Goal: Use online tool/utility: Use online tool/utility

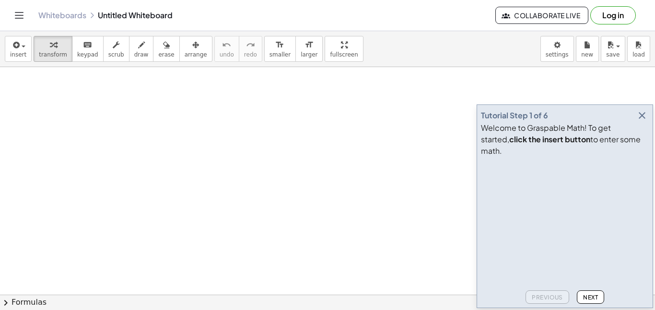
click at [586, 294] on span "Next" at bounding box center [590, 297] width 15 height 7
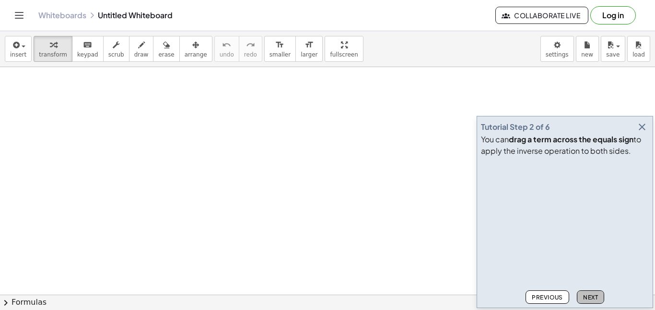
click at [586, 294] on span "Next" at bounding box center [590, 297] width 15 height 7
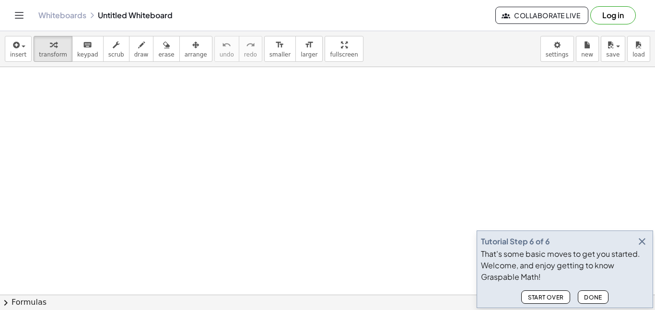
click at [586, 294] on span "Done" at bounding box center [593, 297] width 18 height 7
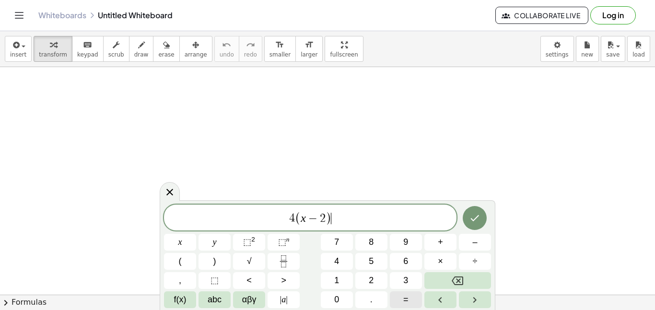
click at [412, 305] on button "=" at bounding box center [406, 300] width 32 height 17
click at [475, 216] on icon "Done" at bounding box center [475, 218] width 12 height 12
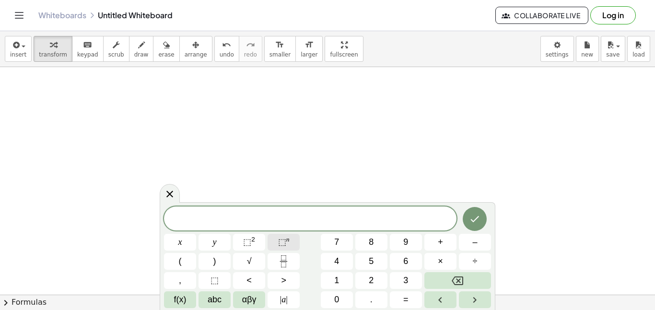
scroll to position [2, 0]
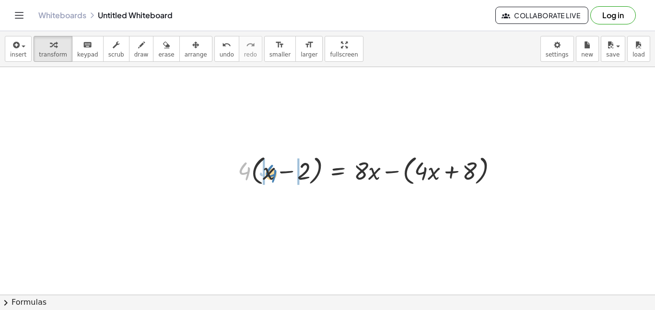
drag, startPoint x: 243, startPoint y: 168, endPoint x: 269, endPoint y: 171, distance: 26.5
click at [269, 171] on div at bounding box center [372, 170] width 278 height 36
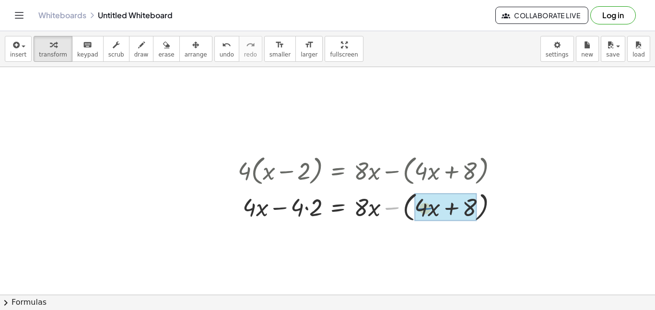
drag, startPoint x: 387, startPoint y: 209, endPoint x: 422, endPoint y: 209, distance: 35.0
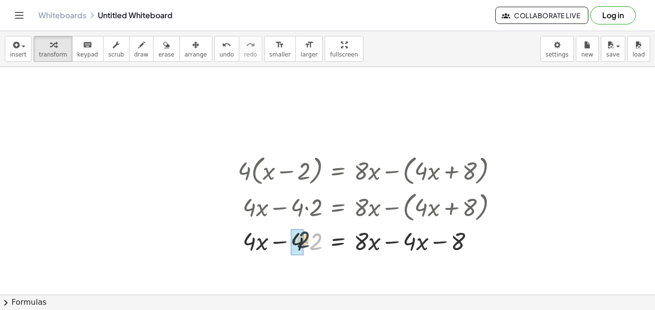
drag, startPoint x: 315, startPoint y: 242, endPoint x: 301, endPoint y: 240, distance: 14.0
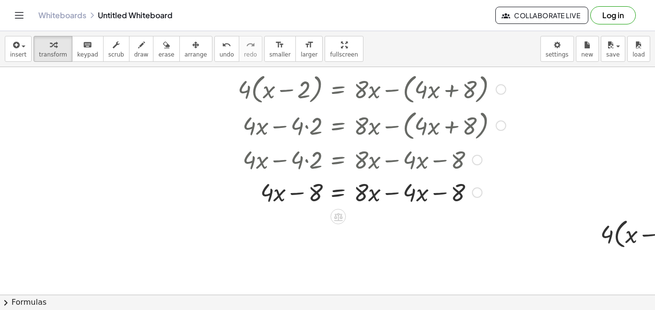
scroll to position [82, 0]
drag, startPoint x: 422, startPoint y: 191, endPoint x: 374, endPoint y: 196, distance: 48.7
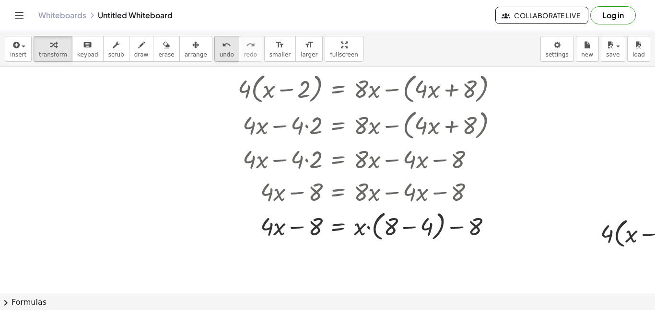
click at [220, 49] on div "undo" at bounding box center [227, 45] width 14 height 12
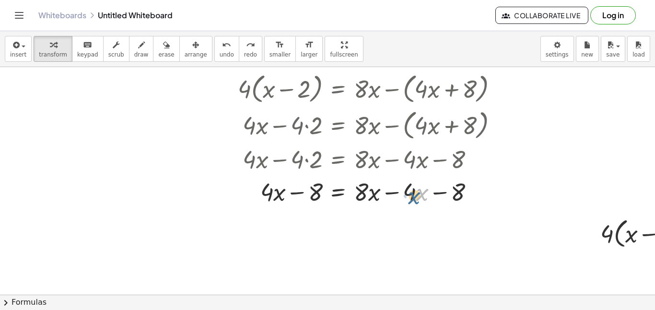
drag, startPoint x: 422, startPoint y: 193, endPoint x: 416, endPoint y: 196, distance: 7.1
click at [416, 196] on div at bounding box center [363, 191] width 260 height 33
drag, startPoint x: 414, startPoint y: 193, endPoint x: 369, endPoint y: 196, distance: 45.6
click at [369, 196] on div at bounding box center [363, 191] width 260 height 33
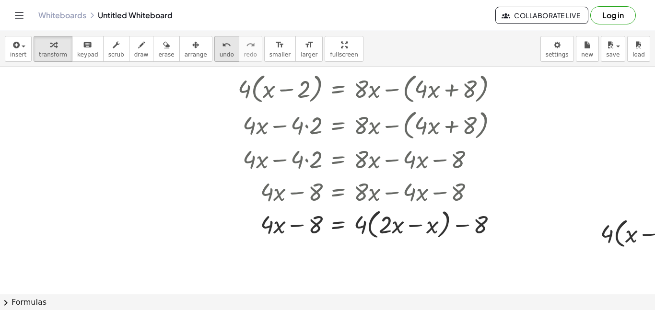
click at [220, 47] on div "undo" at bounding box center [227, 45] width 14 height 12
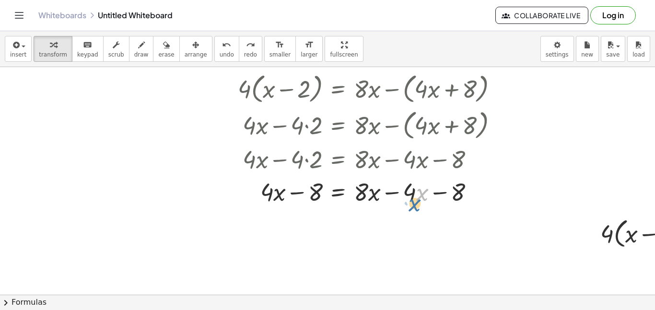
drag, startPoint x: 417, startPoint y: 193, endPoint x: 411, endPoint y: 203, distance: 11.6
click at [411, 203] on div at bounding box center [363, 191] width 260 height 33
drag, startPoint x: 414, startPoint y: 192, endPoint x: 413, endPoint y: 199, distance: 6.7
click at [413, 199] on div at bounding box center [363, 191] width 260 height 33
drag, startPoint x: 362, startPoint y: 194, endPoint x: 409, endPoint y: 201, distance: 47.5
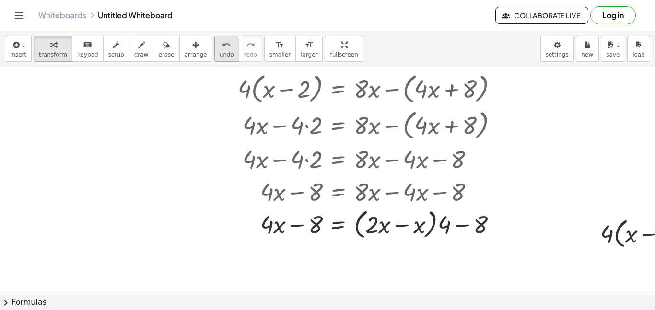
click at [222, 49] on icon "undo" at bounding box center [226, 45] width 9 height 12
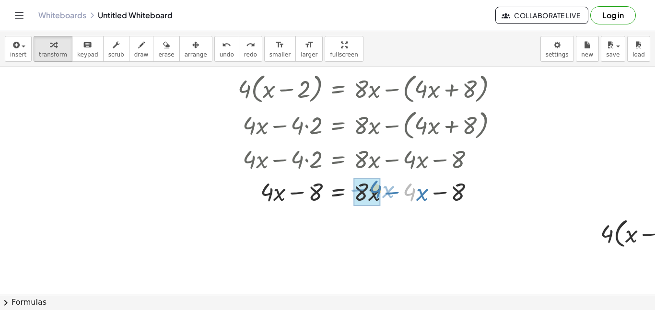
drag, startPoint x: 411, startPoint y: 191, endPoint x: 377, endPoint y: 188, distance: 34.2
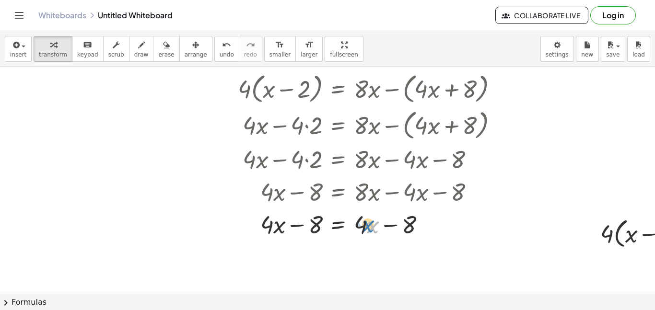
drag, startPoint x: 367, startPoint y: 227, endPoint x: 362, endPoint y: 226, distance: 5.8
click at [362, 226] on div at bounding box center [372, 224] width 278 height 33
drag, startPoint x: 366, startPoint y: 225, endPoint x: 274, endPoint y: 234, distance: 93.0
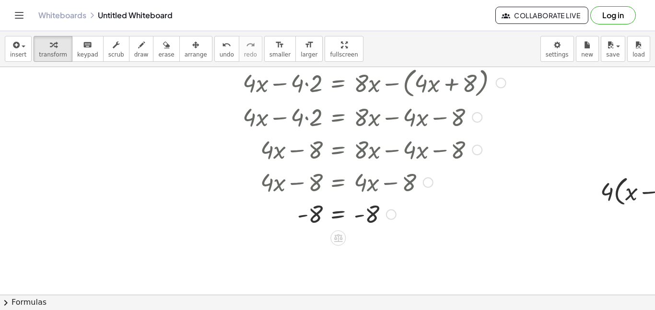
scroll to position [132, 0]
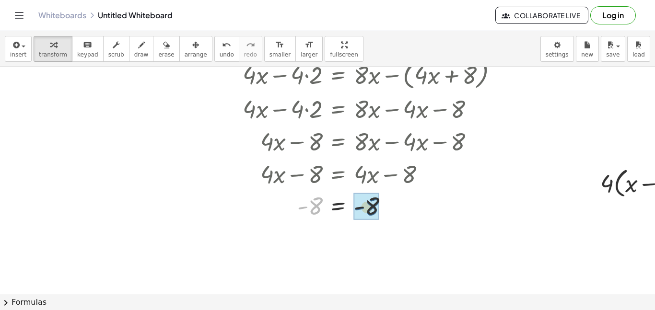
drag, startPoint x: 316, startPoint y: 205, endPoint x: 378, endPoint y: 208, distance: 62.4
click at [222, 49] on icon "undo" at bounding box center [226, 45] width 9 height 12
click at [222, 47] on icon "undo" at bounding box center [226, 45] width 9 height 12
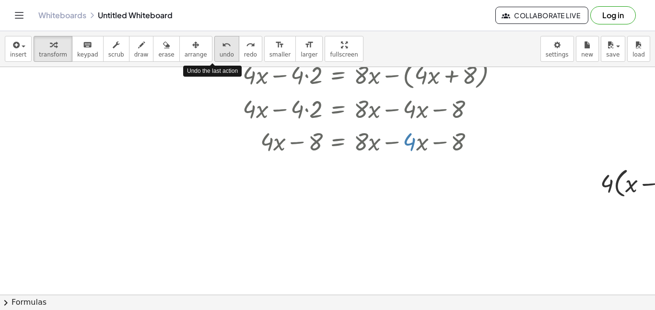
click at [222, 47] on icon "undo" at bounding box center [226, 45] width 9 height 12
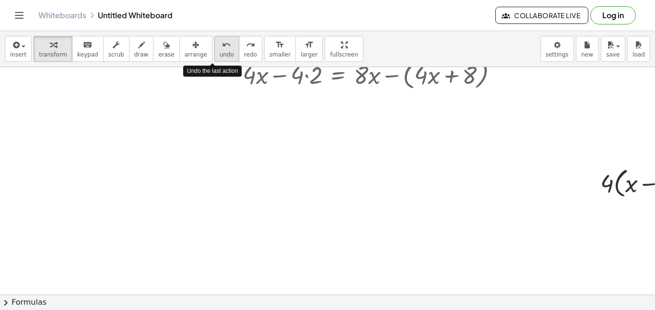
click at [222, 47] on icon "undo" at bounding box center [226, 45] width 9 height 12
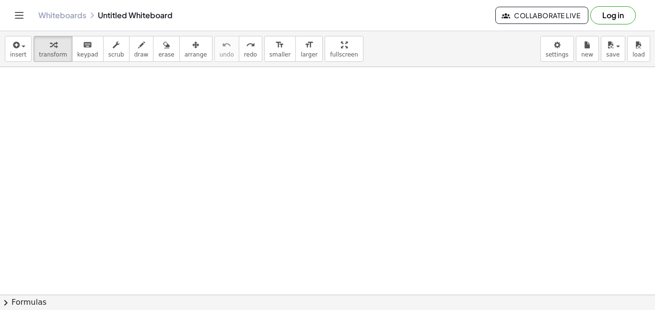
click at [256, 106] on div at bounding box center [439, 194] width 878 height 518
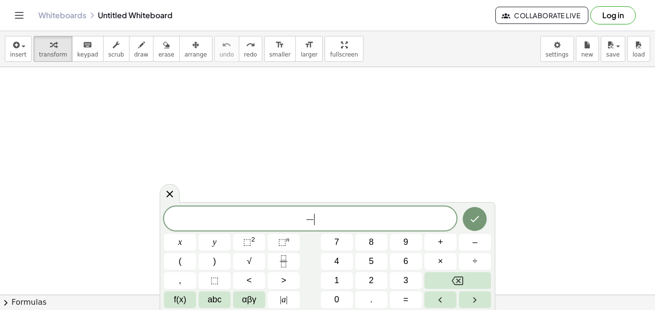
scroll to position [3, 0]
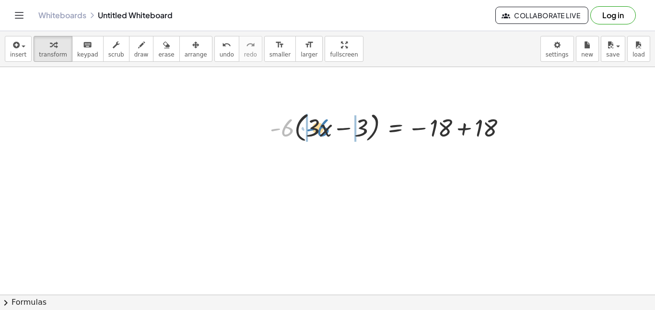
drag, startPoint x: 284, startPoint y: 129, endPoint x: 317, endPoint y: 129, distance: 33.1
click at [317, 129] on div at bounding box center [392, 127] width 254 height 36
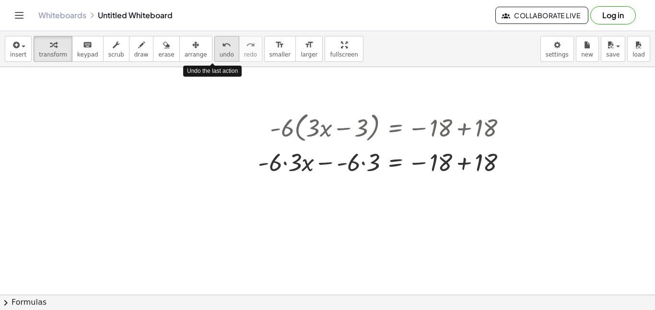
click at [222, 49] on icon "undo" at bounding box center [226, 45] width 9 height 12
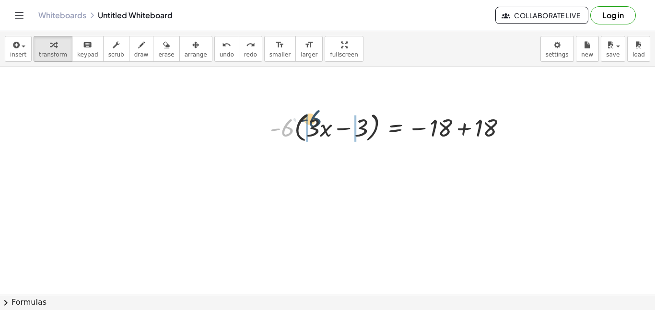
drag, startPoint x: 289, startPoint y: 129, endPoint x: 320, endPoint y: 123, distance: 32.1
click at [320, 123] on div at bounding box center [392, 127] width 254 height 36
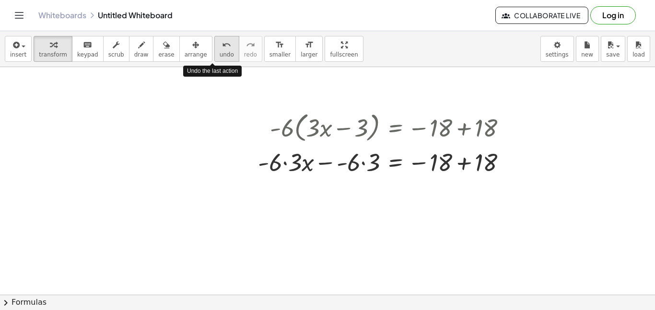
click at [222, 47] on icon "undo" at bounding box center [226, 45] width 9 height 12
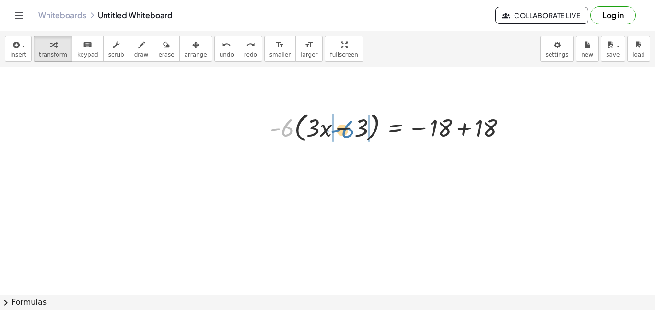
drag, startPoint x: 287, startPoint y: 125, endPoint x: 344, endPoint y: 127, distance: 56.6
click at [344, 127] on div at bounding box center [392, 127] width 254 height 36
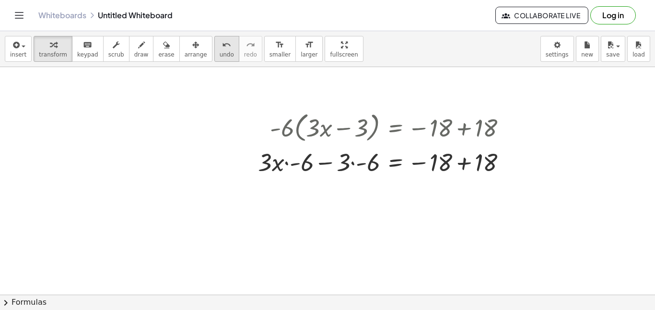
click at [220, 51] on span "undo" at bounding box center [227, 54] width 14 height 7
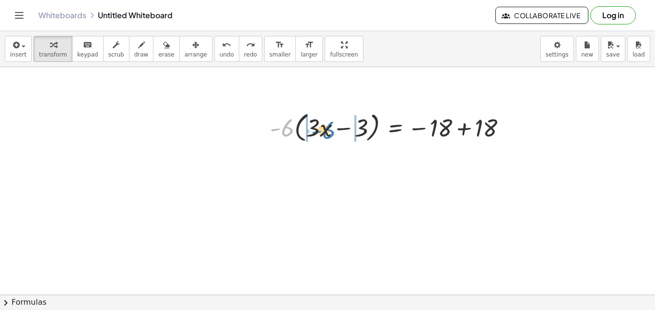
drag, startPoint x: 286, startPoint y: 125, endPoint x: 328, endPoint y: 126, distance: 41.7
click at [328, 126] on div at bounding box center [392, 127] width 254 height 36
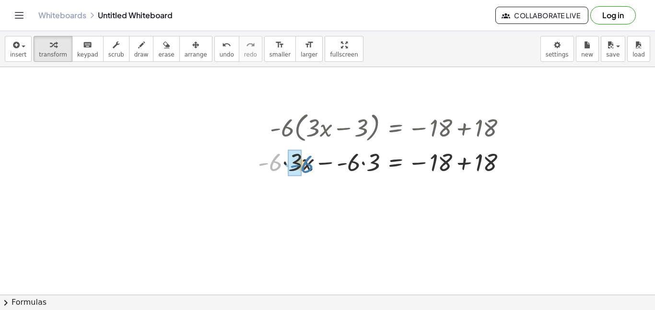
drag, startPoint x: 275, startPoint y: 169, endPoint x: 307, endPoint y: 172, distance: 32.2
click at [307, 172] on div at bounding box center [386, 161] width 266 height 33
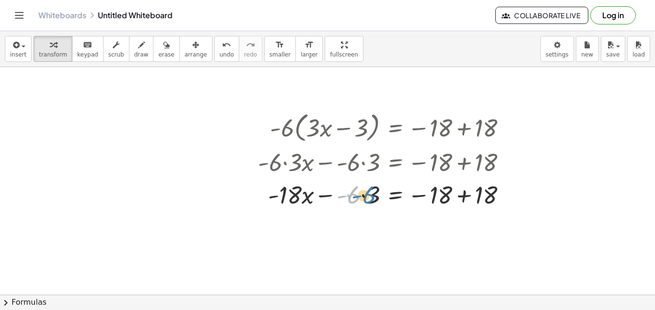
drag, startPoint x: 350, startPoint y: 189, endPoint x: 365, endPoint y: 189, distance: 15.4
click at [365, 189] on div at bounding box center [386, 194] width 266 height 33
drag, startPoint x: 346, startPoint y: 128, endPoint x: 354, endPoint y: 141, distance: 15.9
click at [354, 141] on div at bounding box center [386, 127] width 266 height 36
click at [329, 198] on div at bounding box center [386, 194] width 266 height 33
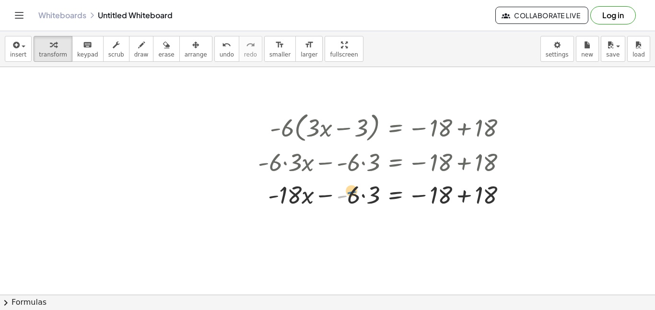
drag, startPoint x: 343, startPoint y: 196, endPoint x: 350, endPoint y: 191, distance: 8.0
click at [350, 191] on div at bounding box center [386, 194] width 266 height 33
drag, startPoint x: 351, startPoint y: 194, endPoint x: 369, endPoint y: 193, distance: 18.2
click at [458, 199] on div at bounding box center [386, 194] width 266 height 33
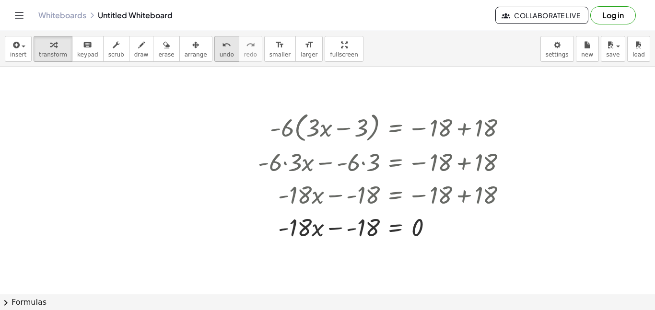
click at [220, 51] on span "undo" at bounding box center [227, 54] width 14 height 7
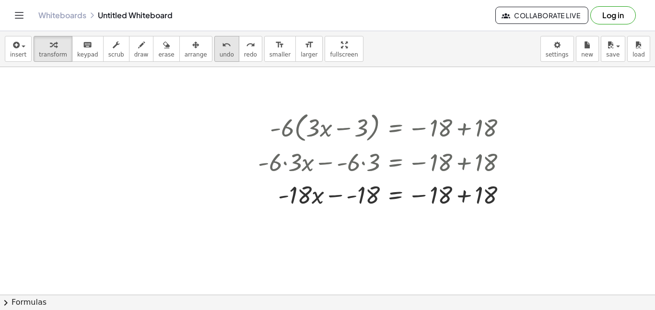
click at [220, 53] on span "undo" at bounding box center [227, 54] width 14 height 7
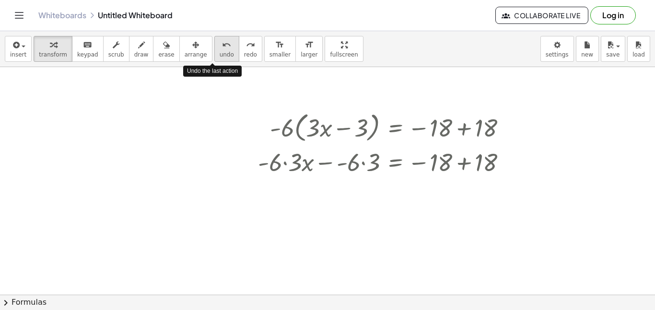
click at [220, 53] on span "undo" at bounding box center [227, 54] width 14 height 7
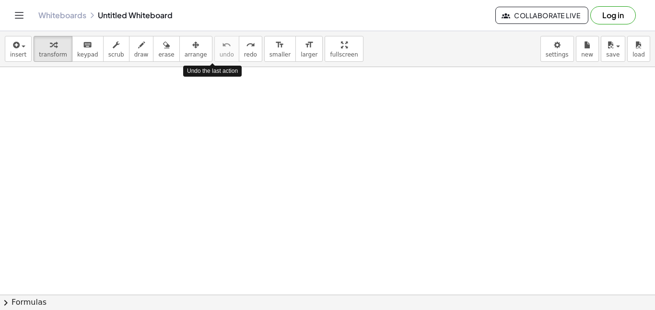
click at [322, 169] on div at bounding box center [439, 194] width 878 height 518
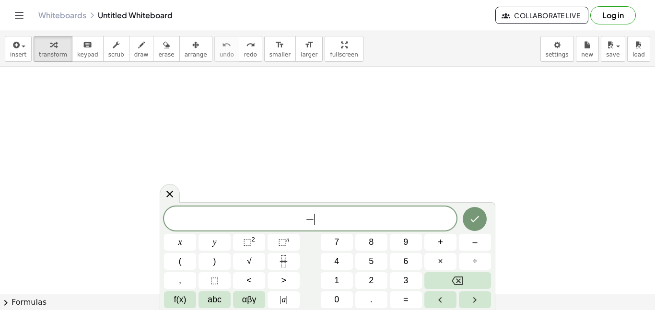
scroll to position [4, 0]
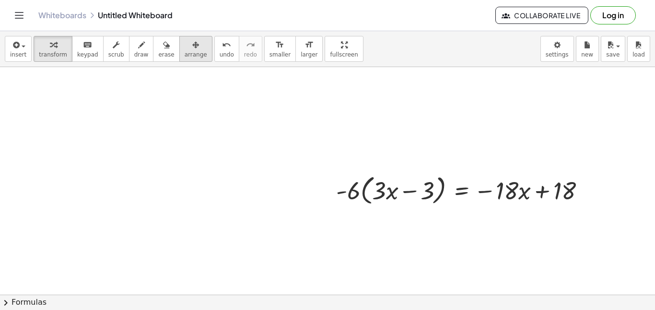
click at [185, 52] on span "arrange" at bounding box center [196, 54] width 23 height 7
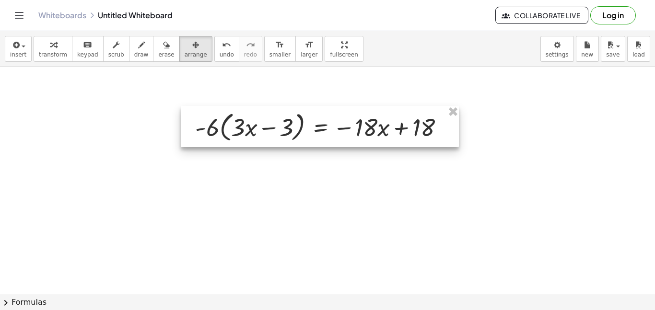
drag, startPoint x: 349, startPoint y: 181, endPoint x: 208, endPoint y: 118, distance: 154.5
click at [208, 118] on div at bounding box center [320, 126] width 278 height 41
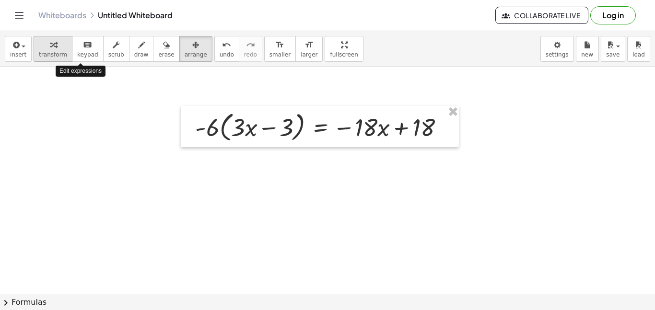
click at [53, 51] on span "transform" at bounding box center [53, 54] width 28 height 7
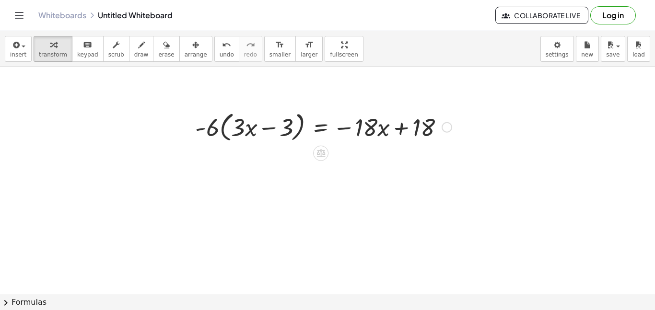
click at [211, 115] on div at bounding box center [323, 126] width 266 height 36
drag, startPoint x: 204, startPoint y: 129, endPoint x: 211, endPoint y: 129, distance: 6.3
click at [211, 129] on div at bounding box center [323, 126] width 266 height 36
drag, startPoint x: 213, startPoint y: 130, endPoint x: 264, endPoint y: 130, distance: 50.8
click at [264, 130] on div at bounding box center [323, 126] width 266 height 36
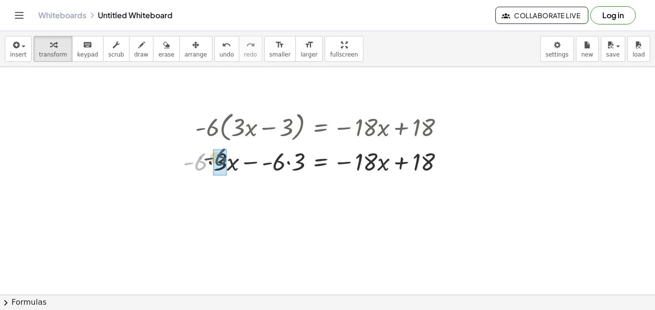
drag, startPoint x: 199, startPoint y: 170, endPoint x: 222, endPoint y: 167, distance: 23.1
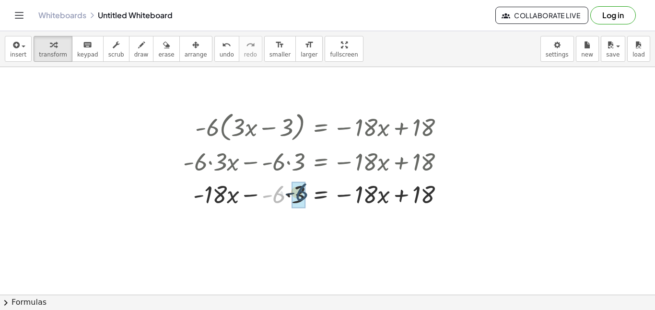
drag, startPoint x: 279, startPoint y: 196, endPoint x: 304, endPoint y: 194, distance: 25.5
drag, startPoint x: 419, startPoint y: 193, endPoint x: 282, endPoint y: 195, distance: 136.7
click at [282, 195] on div at bounding box center [317, 193] width 278 height 33
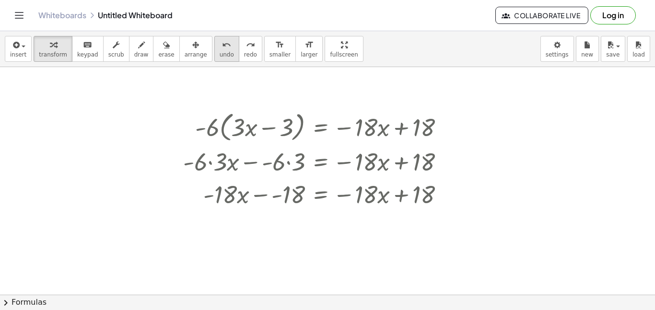
click at [222, 49] on icon "undo" at bounding box center [226, 45] width 9 height 12
click at [221, 50] on button "undo undo" at bounding box center [226, 49] width 25 height 26
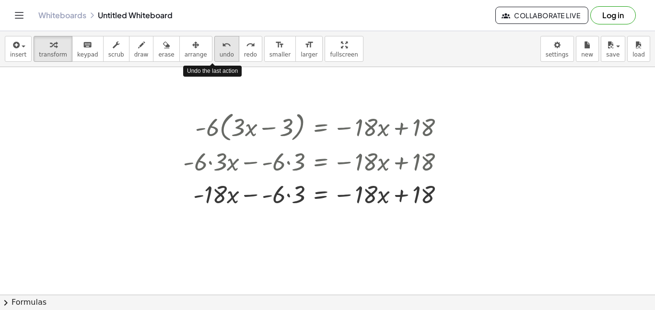
click at [221, 50] on button "undo undo" at bounding box center [226, 49] width 25 height 26
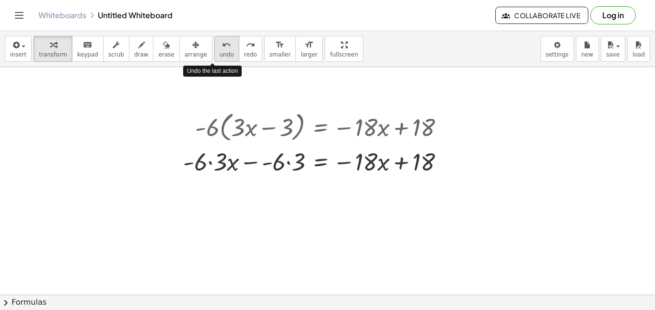
click at [221, 50] on button "undo undo" at bounding box center [226, 49] width 25 height 26
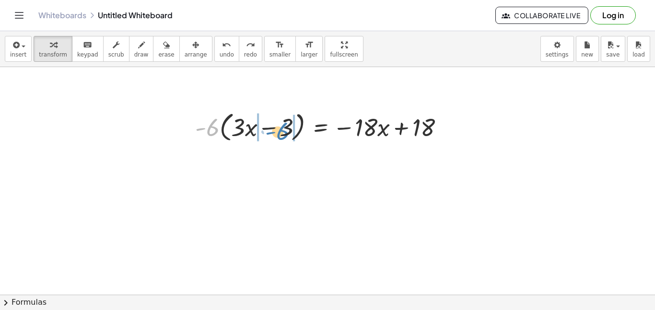
drag, startPoint x: 210, startPoint y: 134, endPoint x: 280, endPoint y: 138, distance: 70.1
click at [280, 138] on div at bounding box center [323, 126] width 266 height 36
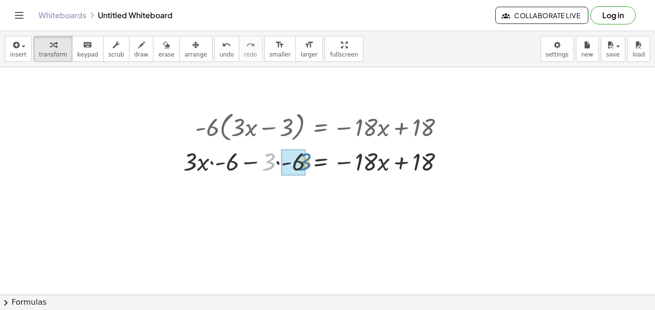
drag, startPoint x: 263, startPoint y: 159, endPoint x: 296, endPoint y: 160, distance: 33.1
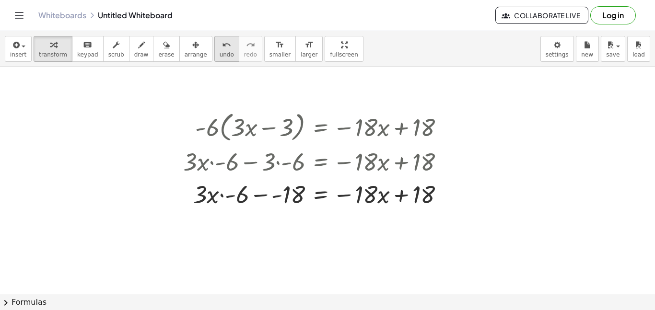
click at [220, 54] on span "undo" at bounding box center [227, 54] width 14 height 7
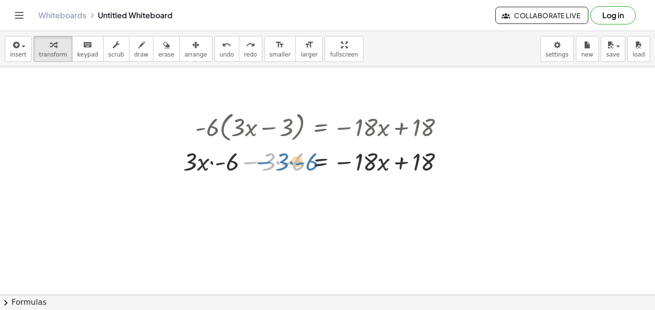
drag, startPoint x: 261, startPoint y: 165, endPoint x: 275, endPoint y: 165, distance: 13.4
click at [275, 165] on div at bounding box center [317, 161] width 278 height 33
click at [267, 167] on div at bounding box center [317, 161] width 278 height 33
drag, startPoint x: 258, startPoint y: 166, endPoint x: 238, endPoint y: 169, distance: 20.8
click at [238, 169] on div at bounding box center [317, 161] width 278 height 33
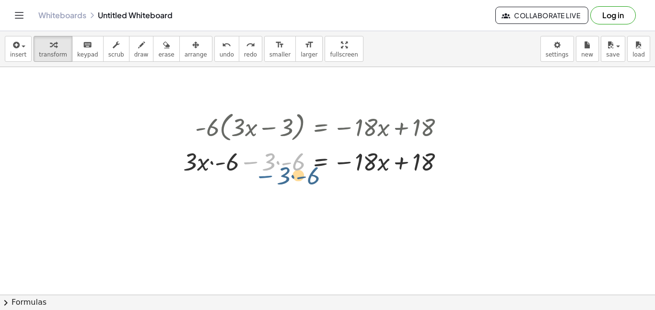
drag, startPoint x: 257, startPoint y: 161, endPoint x: 262, endPoint y: 164, distance: 6.5
click at [262, 164] on div at bounding box center [317, 161] width 278 height 33
drag, startPoint x: 269, startPoint y: 164, endPoint x: 308, endPoint y: 163, distance: 38.9
click at [308, 163] on div at bounding box center [317, 161] width 278 height 33
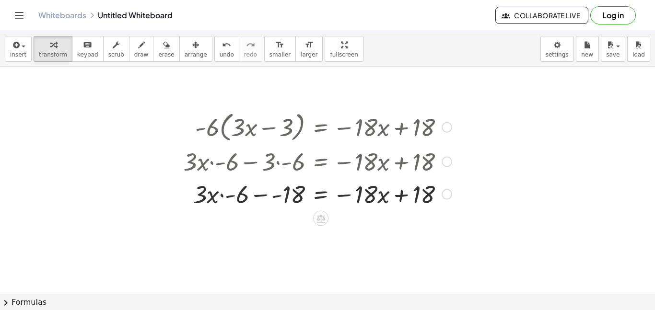
drag, startPoint x: 231, startPoint y: 167, endPoint x: 198, endPoint y: 164, distance: 33.3
click at [198, 164] on div at bounding box center [317, 161] width 278 height 33
drag, startPoint x: 231, startPoint y: 161, endPoint x: 199, endPoint y: 159, distance: 31.7
click at [199, 159] on div at bounding box center [317, 161] width 278 height 33
drag, startPoint x: 231, startPoint y: 166, endPoint x: 198, endPoint y: 164, distance: 33.1
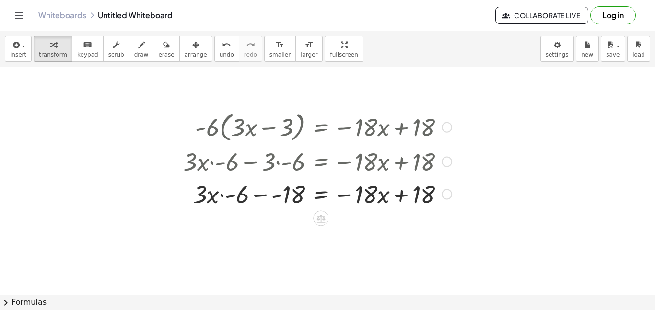
click at [198, 164] on div at bounding box center [317, 161] width 278 height 33
drag, startPoint x: 198, startPoint y: 164, endPoint x: 225, endPoint y: 164, distance: 26.9
click at [225, 164] on div at bounding box center [317, 161] width 278 height 33
drag, startPoint x: 189, startPoint y: 162, endPoint x: 232, endPoint y: 153, distance: 43.5
click at [232, 153] on div at bounding box center [317, 161] width 278 height 33
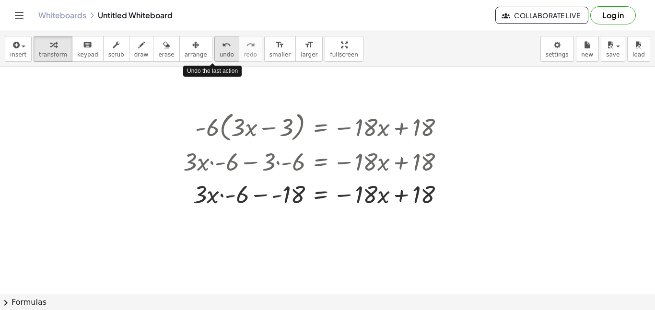
click at [220, 51] on span "undo" at bounding box center [227, 54] width 14 height 7
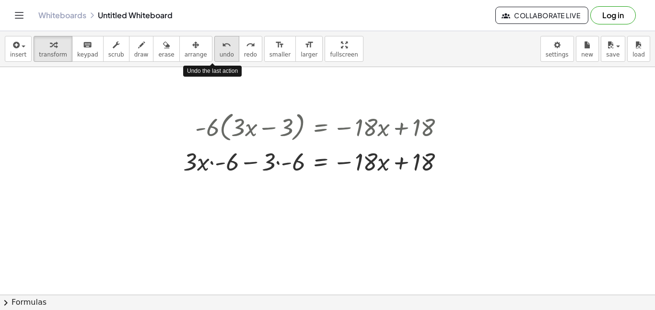
click at [220, 51] on span "undo" at bounding box center [227, 54] width 14 height 7
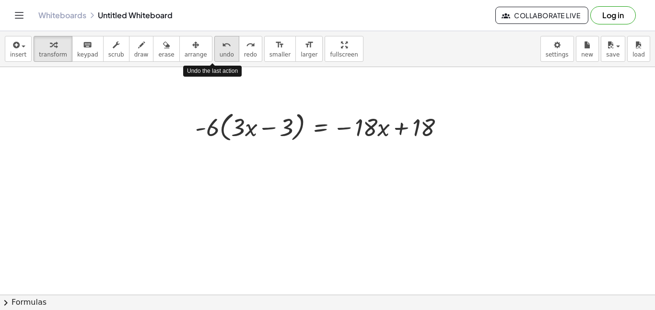
click at [220, 51] on span "undo" at bounding box center [227, 54] width 14 height 7
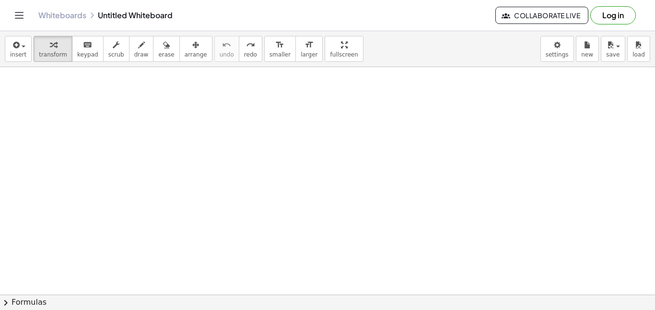
click at [229, 156] on div at bounding box center [439, 194] width 878 height 518
click at [273, 199] on div at bounding box center [439, 194] width 878 height 518
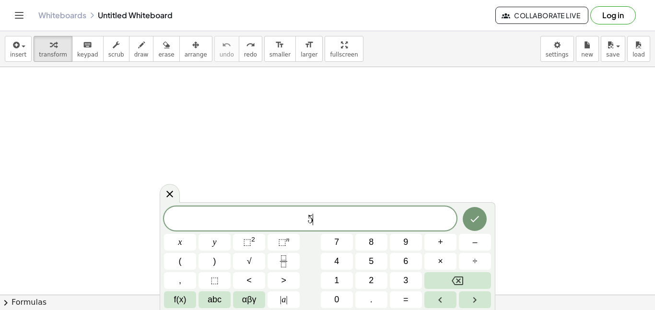
scroll to position [5, 0]
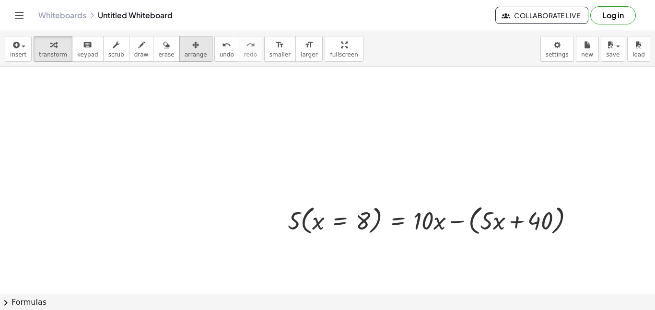
click at [185, 46] on div "button" at bounding box center [196, 45] width 23 height 12
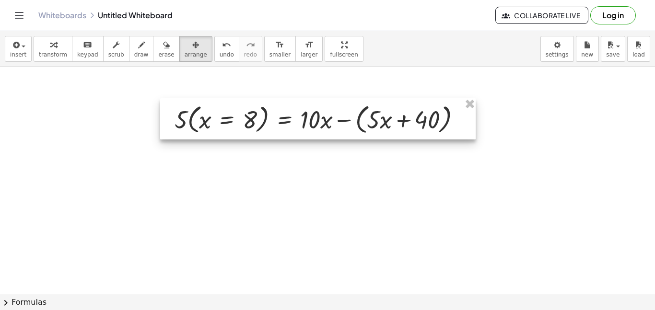
drag, startPoint x: 312, startPoint y: 220, endPoint x: 199, endPoint y: 119, distance: 151.8
click at [199, 119] on div at bounding box center [318, 118] width 316 height 41
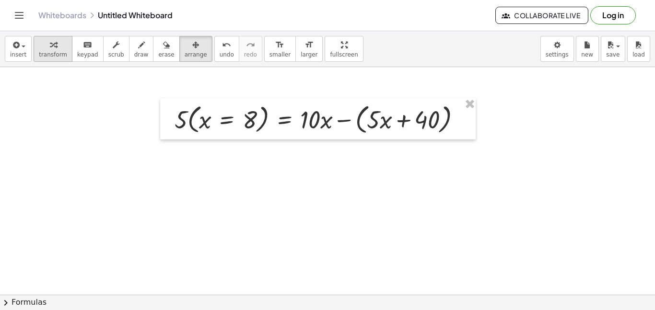
click at [35, 49] on button "transform" at bounding box center [53, 49] width 39 height 26
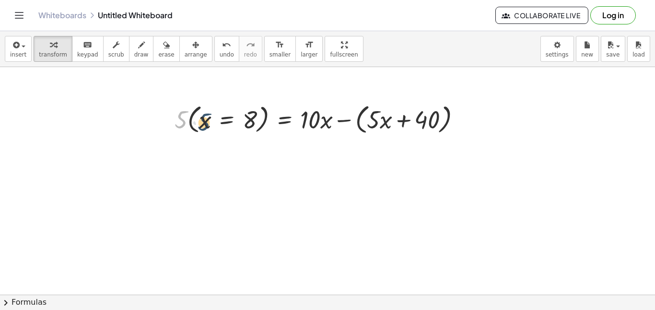
drag, startPoint x: 182, startPoint y: 116, endPoint x: 207, endPoint y: 120, distance: 25.7
click at [207, 120] on div at bounding box center [322, 119] width 304 height 36
drag, startPoint x: 182, startPoint y: 116, endPoint x: 218, endPoint y: 120, distance: 36.2
click at [218, 120] on div at bounding box center [322, 119] width 304 height 36
drag, startPoint x: 177, startPoint y: 119, endPoint x: 195, endPoint y: 120, distance: 18.3
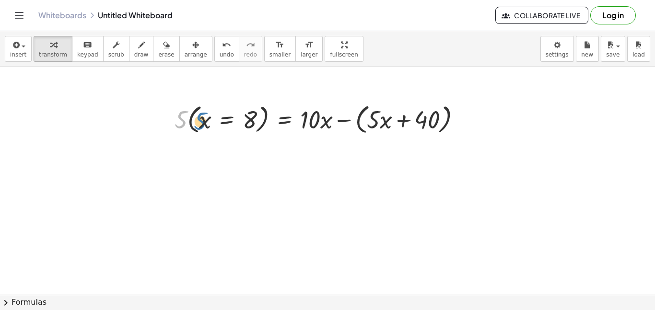
click at [195, 120] on div at bounding box center [322, 119] width 304 height 36
drag, startPoint x: 182, startPoint y: 118, endPoint x: 216, endPoint y: 122, distance: 34.3
click at [216, 122] on div at bounding box center [322, 119] width 304 height 36
drag, startPoint x: 187, startPoint y: 117, endPoint x: 220, endPoint y: 119, distance: 33.6
click at [220, 119] on div at bounding box center [322, 119] width 304 height 36
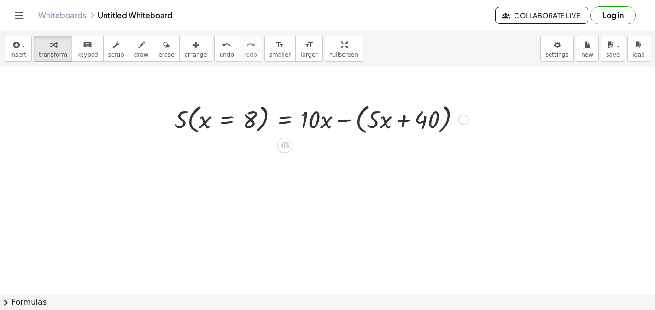
click at [244, 115] on div at bounding box center [322, 119] width 304 height 36
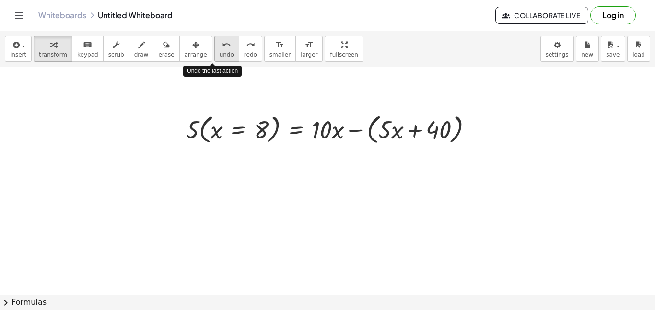
click at [222, 47] on icon "undo" at bounding box center [226, 45] width 9 height 12
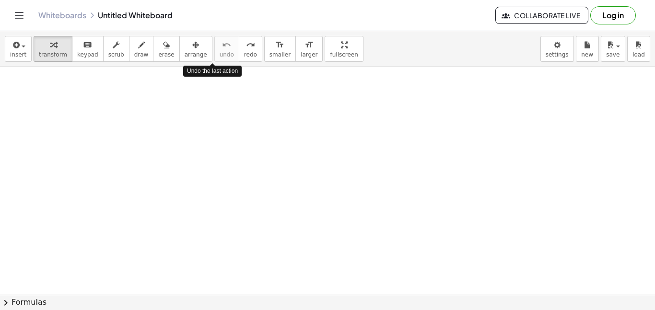
click at [241, 131] on div at bounding box center [439, 194] width 878 height 518
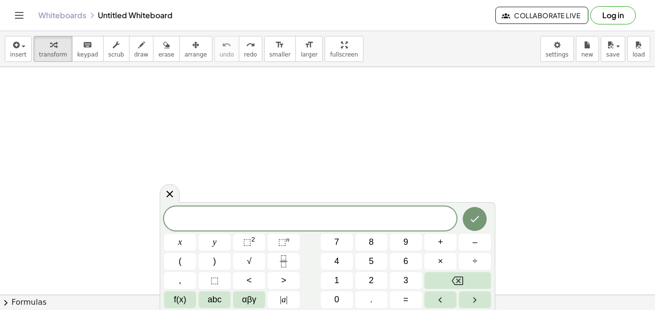
scroll to position [5, 0]
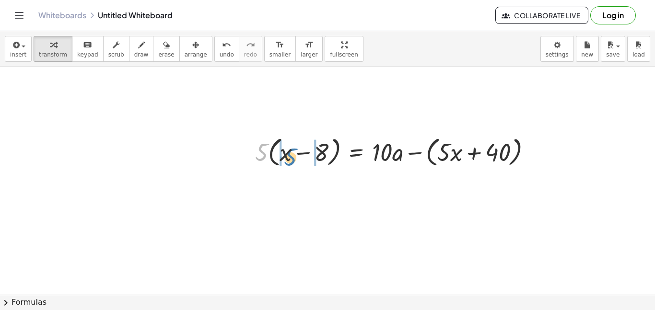
drag, startPoint x: 261, startPoint y: 144, endPoint x: 292, endPoint y: 149, distance: 30.6
click at [292, 149] on div at bounding box center [396, 151] width 293 height 36
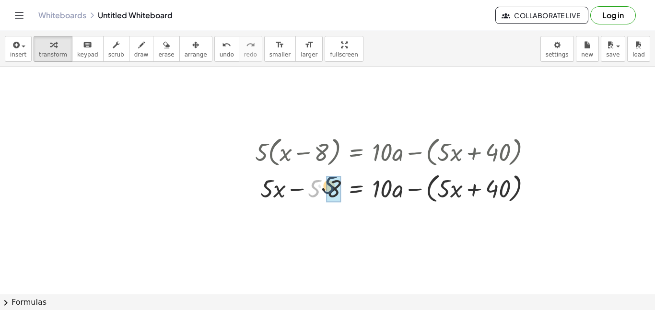
drag, startPoint x: 316, startPoint y: 190, endPoint x: 333, endPoint y: 187, distance: 17.0
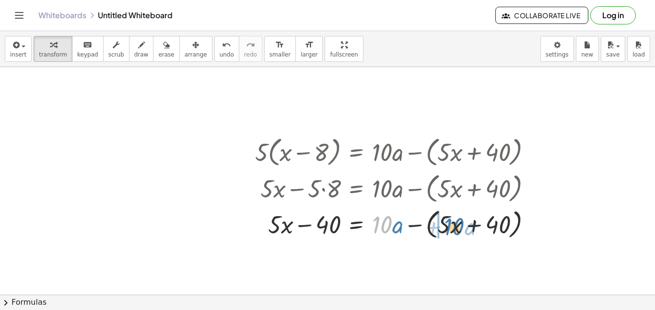
drag, startPoint x: 383, startPoint y: 226, endPoint x: 455, endPoint y: 228, distance: 72.0
click at [455, 228] on div at bounding box center [396, 224] width 293 height 36
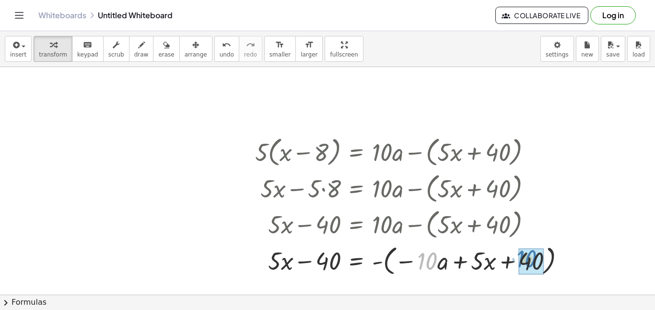
drag, startPoint x: 427, startPoint y: 256, endPoint x: 527, endPoint y: 254, distance: 100.3
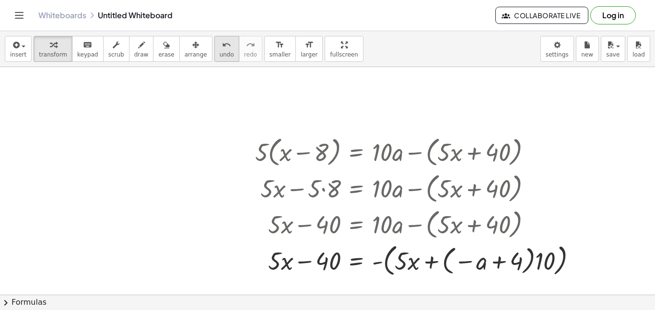
click at [220, 56] on span "undo" at bounding box center [227, 54] width 14 height 7
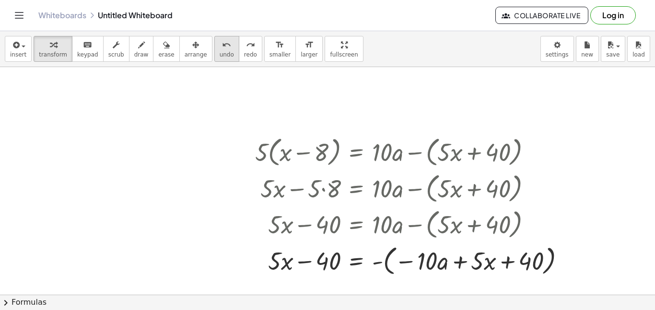
click at [220, 56] on span "undo" at bounding box center [227, 54] width 14 height 7
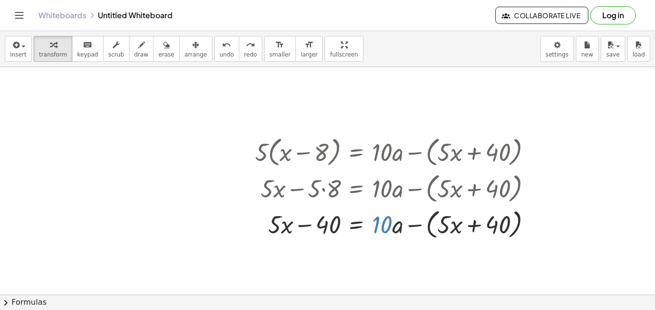
click at [398, 250] on div at bounding box center [439, 194] width 878 height 518
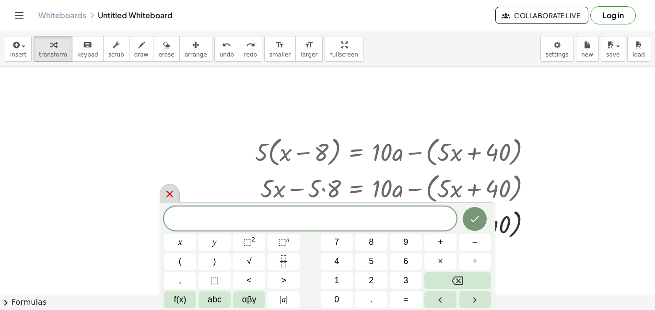
click at [168, 193] on icon at bounding box center [169, 194] width 7 height 7
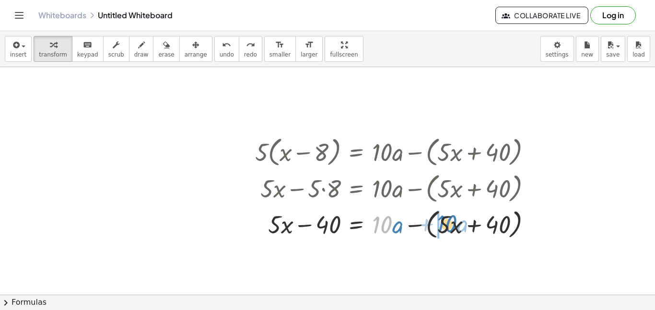
drag, startPoint x: 380, startPoint y: 219, endPoint x: 445, endPoint y: 218, distance: 65.2
click at [445, 218] on div at bounding box center [396, 224] width 293 height 36
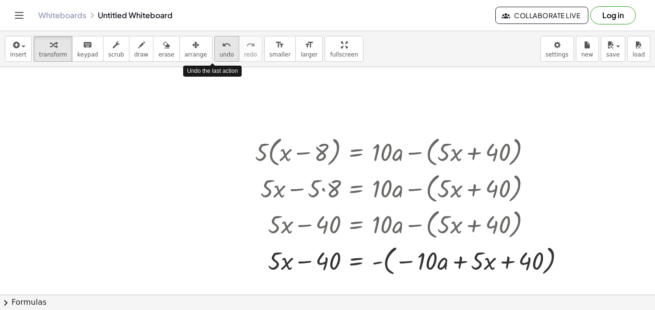
click at [220, 51] on span "undo" at bounding box center [227, 54] width 14 height 7
